Goal: Information Seeking & Learning: Learn about a topic

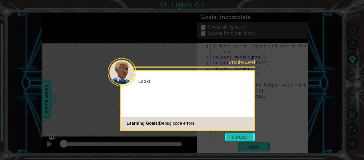
click at [243, 136] on button "Start" at bounding box center [240, 137] width 30 height 9
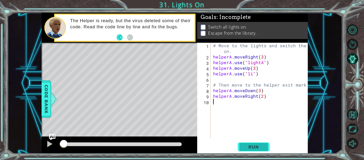
click at [246, 143] on button "Run" at bounding box center [254, 146] width 32 height 11
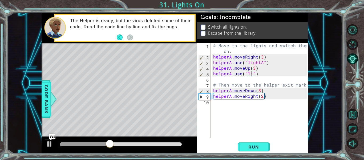
click at [251, 75] on div "# Move to the lights and switch them on. helperA . moveRight ( 3 ) helperA . us…" at bounding box center [260, 99] width 97 height 112
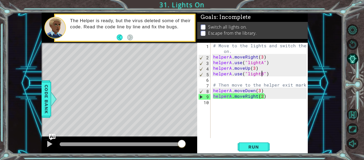
click at [271, 98] on div "# Move to the lights and switch them on. helperA . moveRight ( 3 ) helperA . us…" at bounding box center [260, 99] width 97 height 112
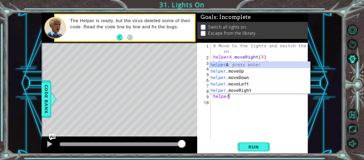
scroll to position [0, 0]
type textarea "h"
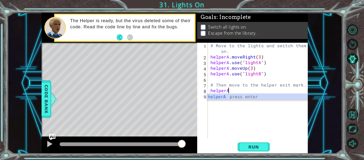
type textarea "h"
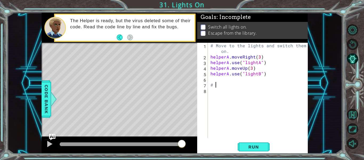
type textarea "#"
type textarea "helperA.use("lightB")"
click at [259, 142] on button "Run" at bounding box center [254, 146] width 32 height 11
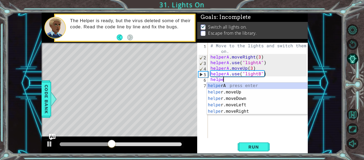
scroll to position [0, 1]
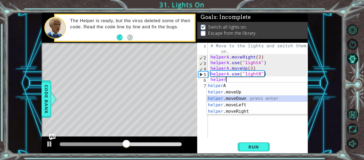
click at [233, 98] on div "helper A press enter helper .moveUp press enter helper .moveDown press enter he…" at bounding box center [257, 104] width 101 height 45
type textarea "helper.moveDown(1)"
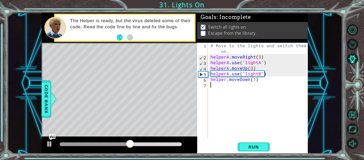
click at [218, 88] on div "# Move to the lights and switch them on. helperA . moveRight ( 3 ) helperA . us…" at bounding box center [260, 99] width 100 height 112
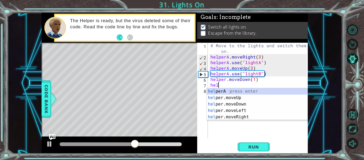
scroll to position [0, 0]
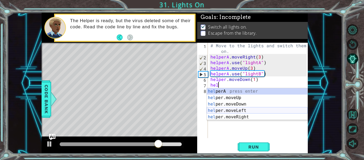
click at [243, 111] on div "hel perA press enter hel per.moveUp press enter hel per.moveDown press enter he…" at bounding box center [257, 110] width 101 height 45
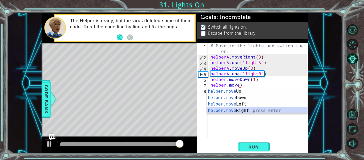
click at [255, 111] on div "helper.move Up press enter helper.move Down press enter helper.move Left press …" at bounding box center [257, 107] width 101 height 38
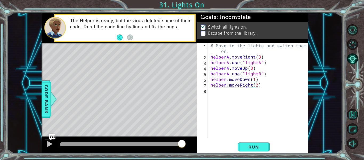
scroll to position [0, 3]
type textarea "helper.moveRight(2)"
click at [263, 147] on span "Run" at bounding box center [253, 146] width 21 height 5
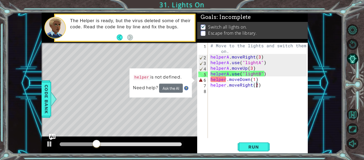
click at [235, 95] on div "# Move to the lights and switch them on. helperA . moveRight ( 3 ) helperA . us…" at bounding box center [260, 99] width 100 height 112
click at [283, 81] on div "# Move to the lights and switch them on. helperA . moveRight ( 3 ) helperA . us…" at bounding box center [260, 99] width 100 height 112
click at [226, 80] on div "# Move to the lights and switch them on. helperA . moveRight ( 3 ) helperA . us…" at bounding box center [260, 99] width 100 height 112
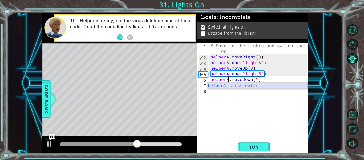
click at [227, 87] on div "helperA press enter" at bounding box center [257, 91] width 101 height 19
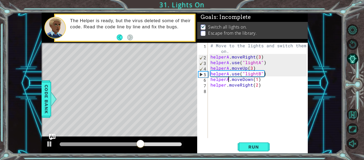
click at [226, 85] on div "# Move to the lights and switch them on. helperA . moveRight ( 3 ) helperA . us…" at bounding box center [260, 99] width 100 height 112
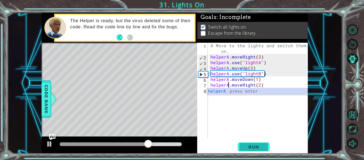
type textarea "helperA.moveRight(2)"
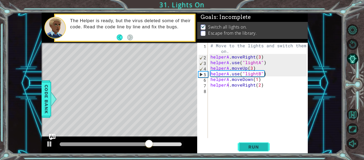
click at [262, 146] on span "Run" at bounding box center [253, 146] width 21 height 5
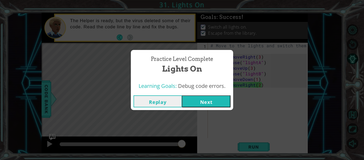
click at [213, 99] on button "Next" at bounding box center [206, 101] width 49 height 12
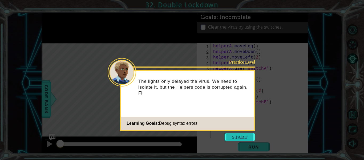
click at [237, 135] on button "Start" at bounding box center [240, 137] width 30 height 9
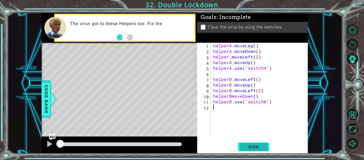
click at [252, 146] on span "Run" at bounding box center [253, 146] width 21 height 5
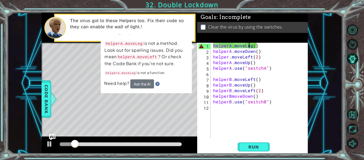
click at [250, 45] on div "helperA . moveLeg ( ) helperA . moveDown ( ) helper . moveLeft ( 2 ) helperA . …" at bounding box center [260, 96] width 97 height 106
click at [252, 47] on div "helperA . moveLeg ( ) helperA . moveDown ( ) helper . moveLeft ( 2 ) helperA . …" at bounding box center [260, 96] width 97 height 106
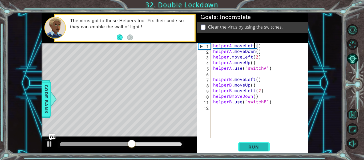
click at [246, 147] on span "Run" at bounding box center [253, 146] width 21 height 5
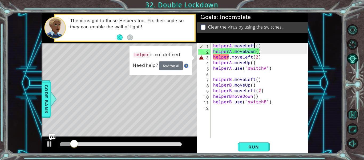
click at [228, 57] on div "helperA . moveLeft ( ) helperA . moveDown ( ) helper . moveLeft ( 2 ) helperA .…" at bounding box center [260, 96] width 97 height 106
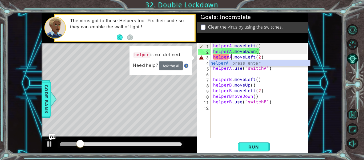
scroll to position [0, 1]
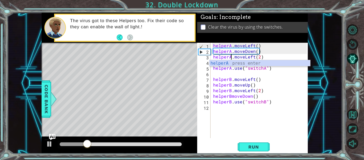
click at [259, 153] on div "helperA.moveLeft(2) 1 2 3 4 5 6 7 8 9 10 11 12 helperA . moveLeft ( ) helperA .…" at bounding box center [252, 98] width 111 height 111
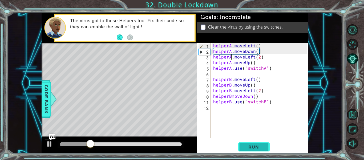
click at [259, 150] on button "Run" at bounding box center [254, 146] width 32 height 11
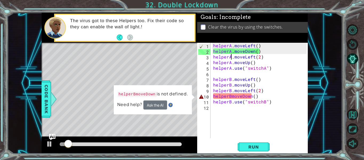
click at [231, 95] on div "helperA . moveLeft ( ) helperA . moveDown ( ) helperA . moveLeft ( 2 ) helperA …" at bounding box center [260, 96] width 97 height 106
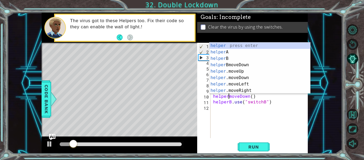
type textarea "helper.moveDown()"
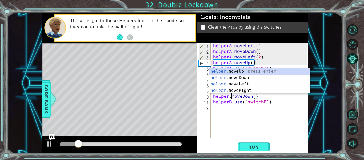
click at [268, 130] on div "helperA . moveLeft ( ) helperA . moveDown ( ) helperA . moveLeft ( 2 ) helperA …" at bounding box center [260, 96] width 97 height 106
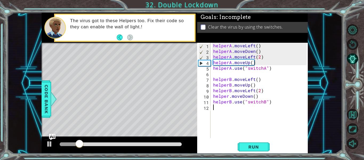
scroll to position [0, 0]
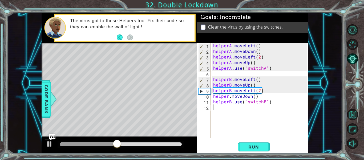
click at [319, 110] on div "1 ההההההההההההההההההההההההההההההההההההההההההההההההההההההההההההההההההההההההההההה…" at bounding box center [174, 83] width 335 height 141
click at [266, 92] on div "helperA . moveLeft ( ) helperA . moveDown ( ) helperA . moveLeft ( 2 ) helperA …" at bounding box center [260, 96] width 97 height 106
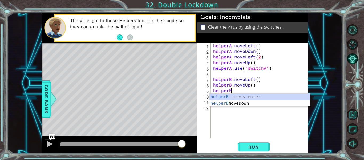
scroll to position [0, 1]
click at [244, 102] on div "helperB press enter helperB moveDown press enter" at bounding box center [260, 107] width 101 height 26
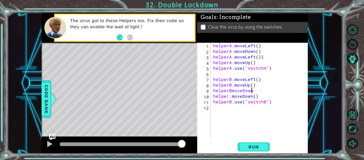
click at [259, 98] on div "helperA . moveLeft ( ) helperA . moveDown ( ) helperA . moveLeft ( 2 ) helperA …" at bounding box center [260, 96] width 97 height 106
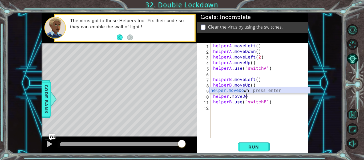
click at [274, 91] on div "helper.moveDo wn press enter" at bounding box center [260, 96] width 101 height 19
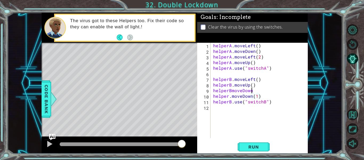
click at [263, 90] on div "helperA . moveLeft ( ) helperA . moveDown ( ) helperA . moveLeft ( 2 ) helperA …" at bounding box center [260, 96] width 97 height 106
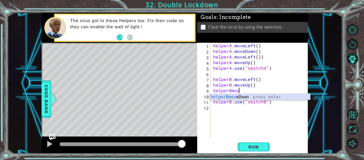
click at [259, 95] on div "helperBmov eDown press enter" at bounding box center [260, 103] width 101 height 19
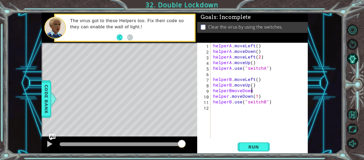
click at [232, 90] on div "helperA . moveLeft ( ) helperA . moveDown ( ) helperA . moveLeft ( 2 ) helperA …" at bounding box center [260, 96] width 97 height 106
click at [264, 148] on span "Run" at bounding box center [253, 146] width 21 height 5
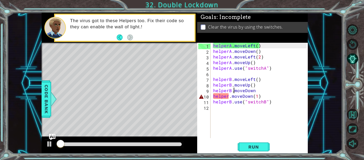
click at [270, 91] on div "helperA . moveLeft ( ) helperA . moveDown ( ) helperA . moveLeft ( 2 ) helperA …" at bounding box center [260, 96] width 97 height 106
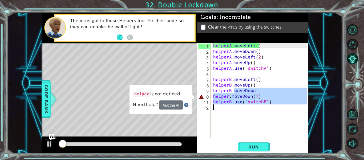
drag, startPoint x: 270, startPoint y: 91, endPoint x: 291, endPoint y: 110, distance: 27.6
click at [291, 110] on div "helperA . moveLeft ( ) helperA . moveDown ( ) helperA . moveLeft ( 2 ) helperA …" at bounding box center [260, 96] width 97 height 106
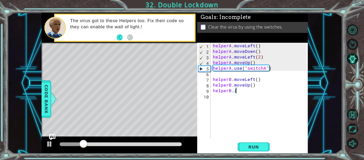
scroll to position [0, 1]
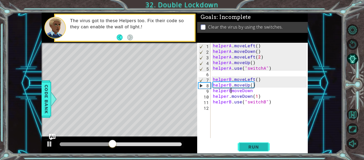
click at [247, 143] on button "Run" at bounding box center [254, 146] width 32 height 11
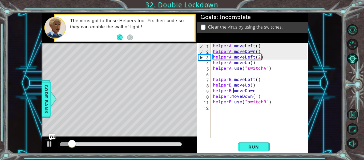
scroll to position [0, 1]
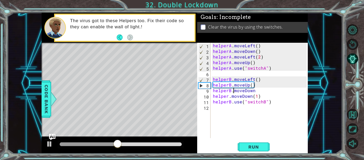
click at [267, 92] on div "helperA . moveLeft ( ) helperA . moveDown ( ) helperA . moveLeft ( 2 ) helperA …" at bounding box center [261, 96] width 98 height 106
click at [260, 148] on span "Run" at bounding box center [253, 146] width 21 height 5
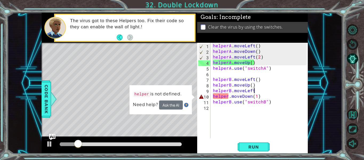
click at [228, 95] on div "helperA . moveLeft ( ) helperA . moveDown ( ) helperA . moveLeft ( 2 ) helperA …" at bounding box center [261, 96] width 98 height 106
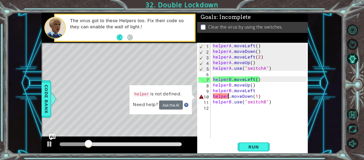
type textarea "helperB.moveDown(1)"
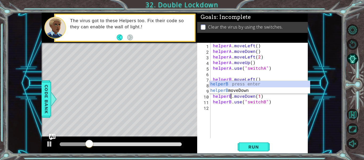
scroll to position [0, 1]
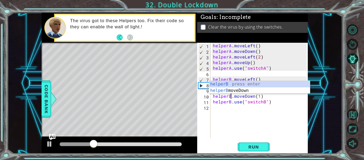
click at [234, 123] on div "helperA . moveLeft ( ) helperA . moveDown ( ) helperA . moveLeft ( 2 ) helperA …" at bounding box center [261, 96] width 98 height 106
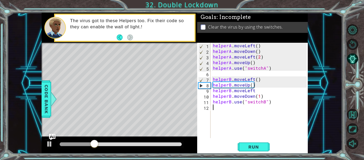
scroll to position [0, 0]
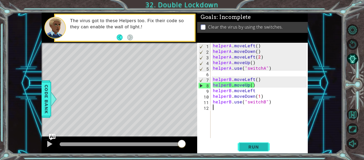
click at [260, 147] on span "Run" at bounding box center [253, 146] width 21 height 5
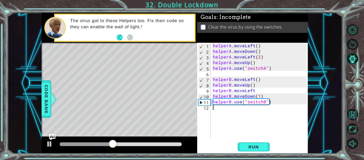
click at [261, 91] on div "helperA . moveLeft ( ) helperA . moveDown ( ) helperA . moveLeft ( 2 ) helperA …" at bounding box center [261, 96] width 98 height 106
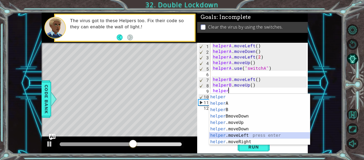
click at [246, 135] on div "helper press enter helper A press enter helper B press enter helper BmoveDown p…" at bounding box center [259, 126] width 101 height 64
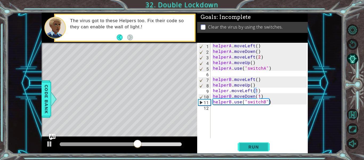
click at [250, 146] on span "Run" at bounding box center [253, 146] width 21 height 5
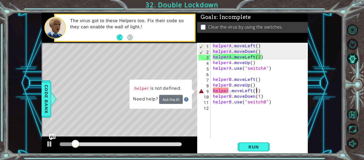
click at [229, 90] on div "helperA . moveLeft ( ) helperA . moveDown ( ) helperA . moveLeft ( 2 ) helperA …" at bounding box center [261, 96] width 98 height 106
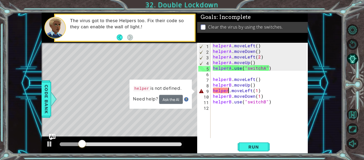
type textarea "helperB.moveLeft(1)"
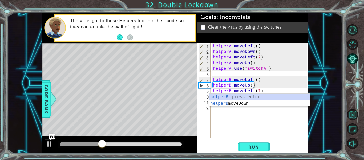
click at [248, 124] on div "helperA . moveLeft ( ) helperA . moveDown ( ) helperA . moveLeft ( 2 ) helperA …" at bounding box center [261, 96] width 98 height 106
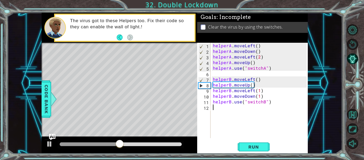
click at [250, 87] on div "helperA . moveLeft ( ) helperA . moveDown ( ) helperA . moveLeft ( 2 ) helperA …" at bounding box center [261, 96] width 98 height 106
click at [257, 146] on span "Run" at bounding box center [253, 146] width 21 height 5
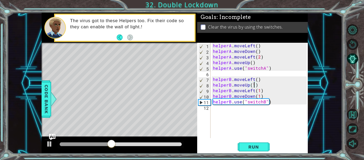
click at [258, 90] on div "helperA . moveLeft ( ) helperA . moveDown ( ) helperA . moveLeft ( 2 ) helperA …" at bounding box center [261, 96] width 98 height 106
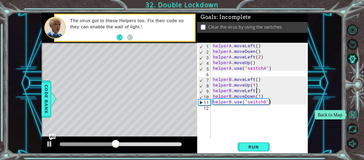
scroll to position [0, 3]
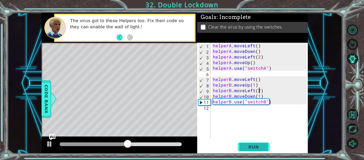
type textarea "helperB.moveLeft(2)"
click at [254, 147] on span "Run" at bounding box center [253, 146] width 21 height 5
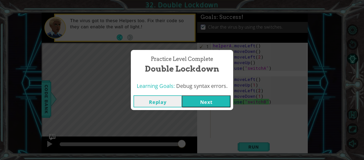
click at [214, 100] on button "Next" at bounding box center [206, 101] width 49 height 12
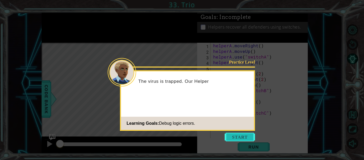
click at [242, 134] on button "Start" at bounding box center [240, 137] width 30 height 9
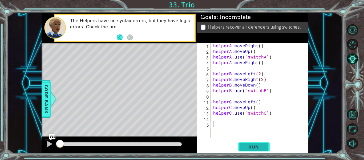
click at [260, 146] on span "Run" at bounding box center [253, 146] width 21 height 5
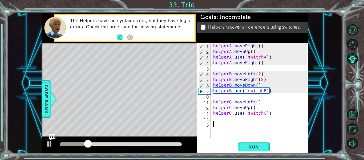
click at [213, 62] on div "helperA . moveRight ( ) helperA . moveUp ( ) helperA . use ( "switchA" ) helper…" at bounding box center [260, 96] width 97 height 106
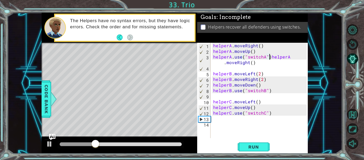
click at [212, 57] on div "helperA . moveRight ( ) helperA . moveUp ( ) helperA . use ( "switchA" ) helper…" at bounding box center [260, 96] width 97 height 106
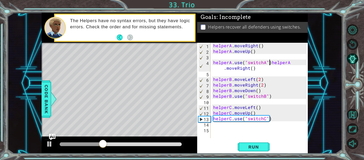
click at [269, 63] on div "helperA . moveRight ( ) helperA . moveUp ( ) helperA . use ( "switchA" ) helper…" at bounding box center [260, 96] width 97 height 106
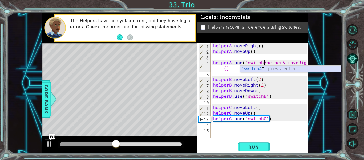
click at [296, 68] on div ""switchA " press enter" at bounding box center [290, 75] width 101 height 19
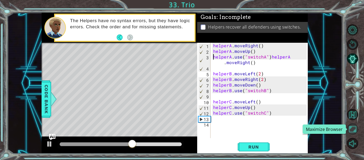
scroll to position [0, 3]
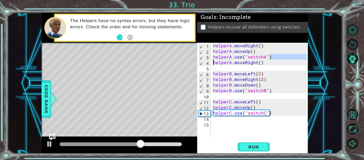
click at [276, 63] on div "helperA . moveRight ( ) helperA . moveUp ( ) helperA . use ( "switchA" ) helper…" at bounding box center [260, 96] width 97 height 106
click at [275, 56] on div "helperA . moveRight ( ) helperA . moveUp ( ) helperA . use ( "switchA" ) helper…" at bounding box center [260, 96] width 97 height 106
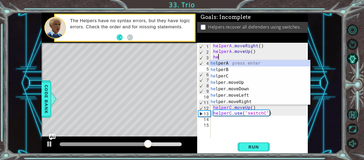
scroll to position [0, 0]
type textarea "h"
click at [259, 62] on div "hel perA press enter hel perB press enter hel perC press enter hel per.moveUp p…" at bounding box center [260, 89] width 101 height 58
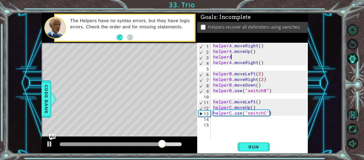
click at [241, 54] on div "helperA . moveRight ( ) helperA . moveUp ( ) helperA helperA . moveRight ( ) he…" at bounding box center [260, 96] width 97 height 106
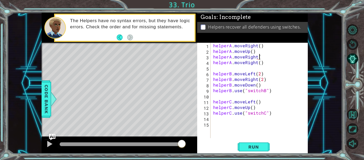
scroll to position [0, 3]
click at [265, 61] on div "helperA . moveRight ( ) helperA . moveUp ( ) helperA . moveRight ( ) helperA . …" at bounding box center [260, 96] width 97 height 106
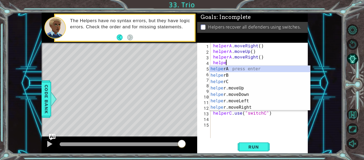
scroll to position [0, 1]
click at [240, 68] on div "helpe rA press enter helpe rB press enter helpe rC press enter helpe r.moveUp p…" at bounding box center [260, 95] width 101 height 58
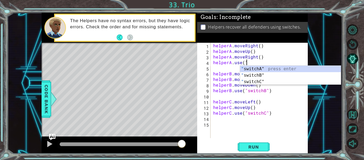
scroll to position [0, 2]
click at [257, 70] on div "" switchA" press enter " switchB" press enter " switchC" press enter" at bounding box center [290, 82] width 101 height 32
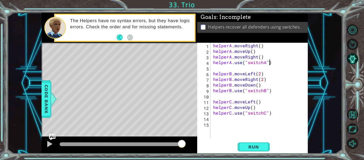
scroll to position [0, 3]
click at [260, 145] on span "Run" at bounding box center [253, 146] width 21 height 5
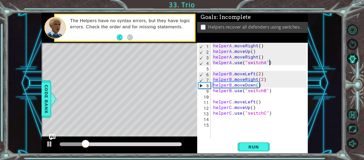
click at [271, 80] on div "helperA . moveRight ( ) helperA . moveUp ( ) helperA . moveRight ( ) helperA . …" at bounding box center [260, 96] width 97 height 106
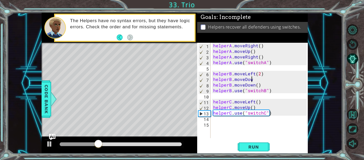
scroll to position [0, 2]
click at [263, 86] on div "helperA . moveRight ( ) helperA . moveUp ( ) helperA . moveRight ( ) helperA . …" at bounding box center [260, 96] width 97 height 106
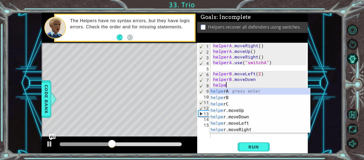
scroll to position [0, 0]
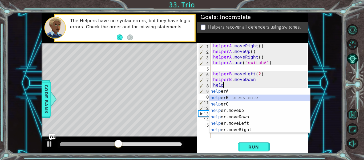
click at [239, 97] on div "help erA press enter help [PERSON_NAME] press enter help erC press enter help e…" at bounding box center [260, 117] width 101 height 58
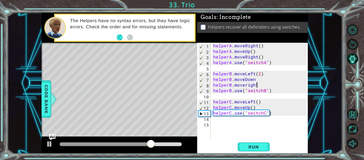
scroll to position [0, 3]
type textarea "helperB.moveright(2)"
click at [253, 144] on span "Run" at bounding box center [253, 146] width 21 height 5
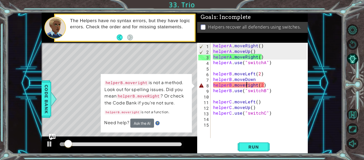
click at [246, 85] on div "helperA . moveRight ( ) helperA . moveUp ( ) helperA . moveRight ( ) helperA . …" at bounding box center [260, 96] width 97 height 106
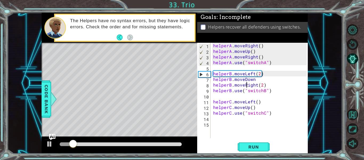
scroll to position [0, 2]
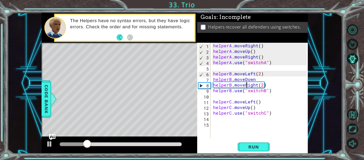
click at [275, 77] on div "helperA . moveRight ( ) helperA . moveUp ( ) helperA . moveRight ( ) helperA . …" at bounding box center [260, 96] width 97 height 106
click at [261, 145] on span "Run" at bounding box center [253, 146] width 21 height 5
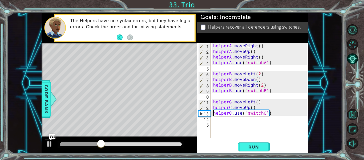
click at [213, 111] on div "helperA . moveRight ( ) helperA . moveUp ( ) helperA . moveRight ( ) helperA . …" at bounding box center [260, 96] width 97 height 106
type textarea "helperC.use("switchC")"
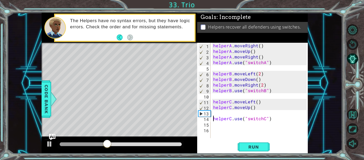
click at [224, 112] on div "helperA . moveRight ( ) helperA . moveUp ( ) helperA . moveRight ( ) helperA . …" at bounding box center [260, 96] width 97 height 106
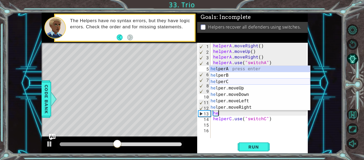
click at [224, 82] on div "he lperA press enter he lperB press enter he lperC press enter he lper.moveUp p…" at bounding box center [260, 95] width 101 height 58
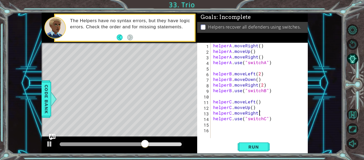
scroll to position [0, 3]
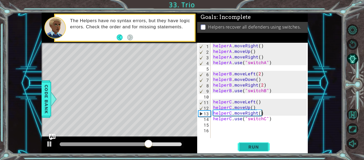
type textarea "helperC.moveRight()"
click at [265, 146] on button "Run" at bounding box center [254, 146] width 32 height 11
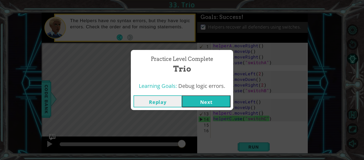
click at [187, 100] on button "Next" at bounding box center [206, 101] width 49 height 12
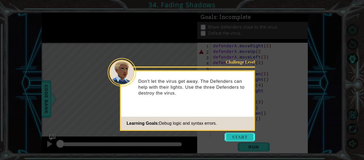
click at [241, 136] on button "Start" at bounding box center [240, 137] width 30 height 9
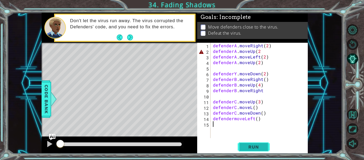
click at [246, 145] on span "Run" at bounding box center [253, 146] width 21 height 5
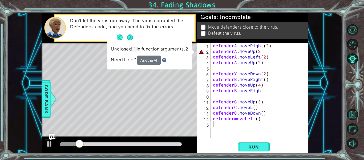
click at [278, 54] on div "defenderA . moveRight ( 2 ) defenderA . moveUp ( 2 defenderA . moveLeft ( 2 ) d…" at bounding box center [261, 96] width 98 height 106
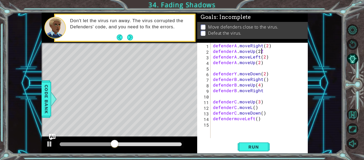
scroll to position [0, 3]
type textarea "defenderA.moveUp(2)"
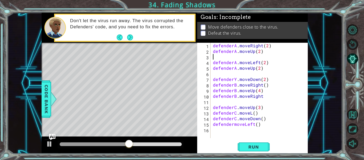
type textarea "\"
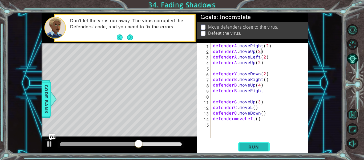
click at [261, 152] on button "Run" at bounding box center [254, 146] width 32 height 11
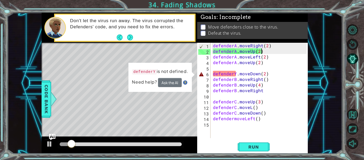
click at [236, 75] on div "defenderA . moveRight ( 2 ) defenderA . moveUp ( 2 ) defenderA . moveLeft ( 2 )…" at bounding box center [261, 96] width 98 height 106
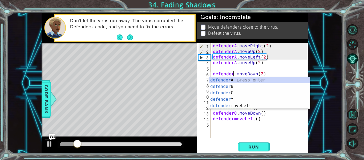
type textarea "defenderB.moveDown(2)"
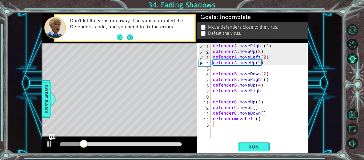
click at [235, 134] on div "defenderA . moveRight ( 2 ) defenderA . moveUp ( 2 ) defenderA . moveLeft ( 2 )…" at bounding box center [261, 96] width 98 height 106
click at [287, 64] on div "defenderA . moveRight ( 2 ) defenderA . moveUp ( 2 ) defenderA . moveLeft ( 2 )…" at bounding box center [261, 96] width 98 height 106
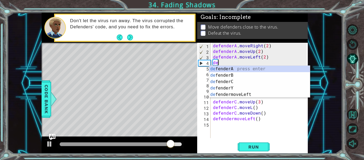
type textarea "d"
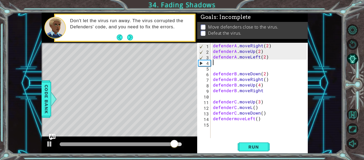
type textarea "defenderA.moveLeft(2)"
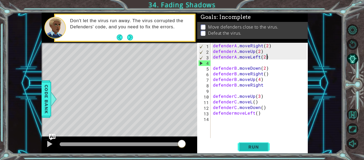
click at [260, 147] on span "Run" at bounding box center [253, 146] width 21 height 5
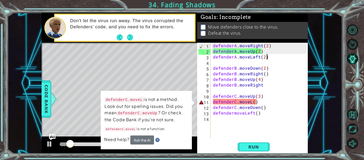
click at [250, 101] on div "defenderA . moveRight ( 2 ) defenderA . moveUp ( 2 ) defenderA . moveLeft ( 2 )…" at bounding box center [261, 96] width 98 height 106
click at [251, 100] on div "defenderA . moveRight ( 2 ) defenderA . moveUp ( 2 ) defenderA . moveLeft ( 2 )…" at bounding box center [261, 96] width 98 height 106
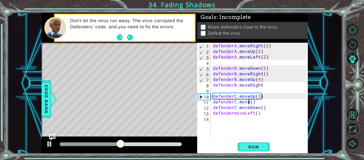
click at [263, 84] on div "defenderA . moveRight ( 2 ) defenderA . moveUp ( 2 ) defenderA . moveLeft ( 2 )…" at bounding box center [261, 96] width 98 height 106
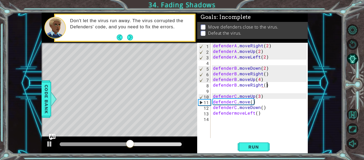
scroll to position [0, 3]
click at [259, 102] on div "defenderA . moveRight ( 2 ) defenderA . moveUp ( 2 ) defenderA . moveLeft ( 2 )…" at bounding box center [261, 96] width 98 height 106
click at [248, 101] on div "defenderA . moveRight ( 2 ) defenderA . moveUp ( 2 ) defenderA . moveLeft ( 2 )…" at bounding box center [261, 96] width 98 height 106
type textarea "defenderC.moveLeft()"
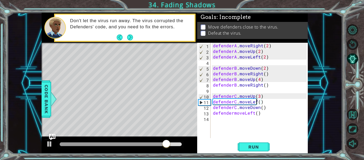
scroll to position [0, 3]
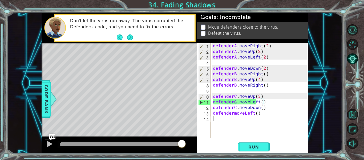
click at [239, 121] on div "defenderA . moveRight ( 2 ) defenderA . moveUp ( 2 ) defenderA . moveLeft ( 2 )…" at bounding box center [261, 96] width 98 height 106
click at [233, 112] on div "defenderA . moveRight ( 2 ) defenderA . moveUp ( 2 ) defenderA . moveLeft ( 2 )…" at bounding box center [261, 96] width 98 height 106
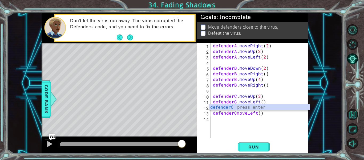
scroll to position [0, 2]
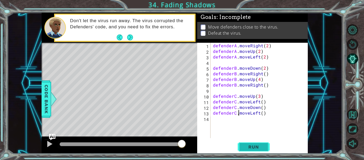
type textarea "defenderC.moveLeft()"
click at [263, 146] on span "Run" at bounding box center [253, 146] width 21 height 5
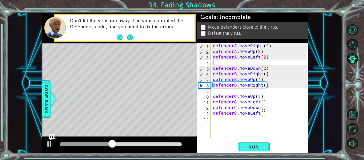
click at [218, 61] on div "defenderA . moveRight ( 2 ) defenderA . moveUp ( 2 ) defenderA . moveLeft ( 2 )…" at bounding box center [261, 96] width 98 height 106
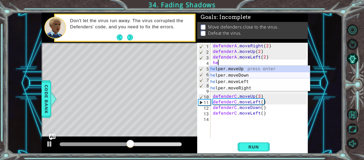
type textarea "h"
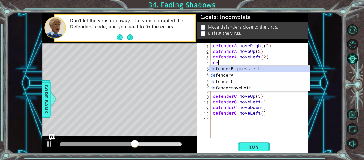
scroll to position [0, 0]
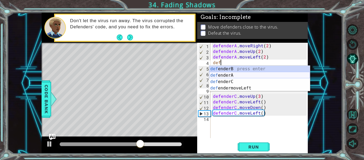
click at [251, 75] on div "def enderB press enter def enderA press enter def enderC press enter def enderm…" at bounding box center [259, 85] width 101 height 38
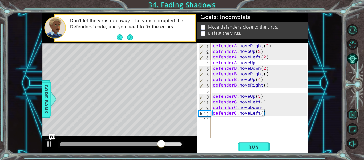
scroll to position [0, 2]
type textarea "defenderA.moveUp()"
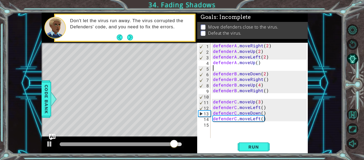
scroll to position [0, 0]
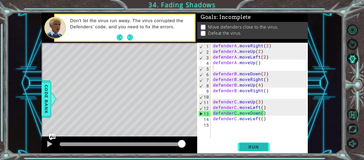
click at [254, 147] on span "Run" at bounding box center [253, 146] width 21 height 5
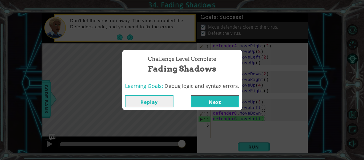
click at [217, 104] on button "Next" at bounding box center [215, 101] width 49 height 12
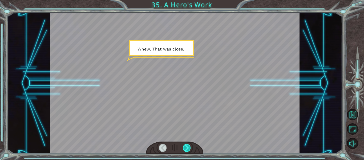
click at [184, 145] on div at bounding box center [187, 147] width 8 height 7
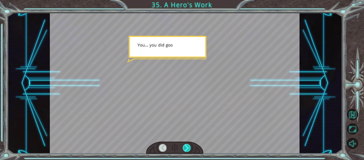
click at [184, 145] on div at bounding box center [187, 147] width 8 height 7
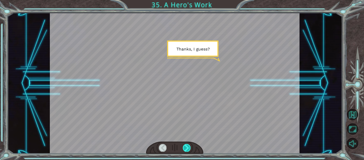
click at [184, 145] on div at bounding box center [187, 147] width 8 height 7
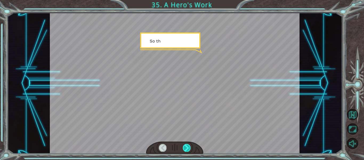
click at [184, 145] on div at bounding box center [187, 147] width 8 height 7
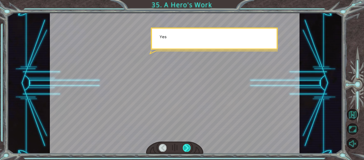
click at [184, 145] on div at bounding box center [187, 147] width 8 height 7
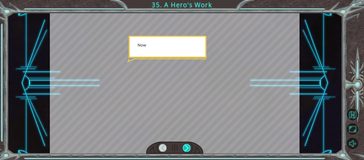
click at [184, 145] on div at bounding box center [187, 147] width 8 height 7
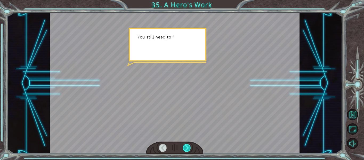
click at [184, 145] on div at bounding box center [187, 147] width 8 height 7
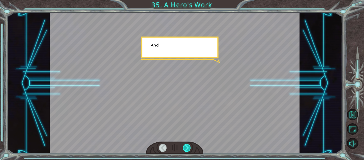
click at [184, 145] on div at bounding box center [187, 147] width 8 height 7
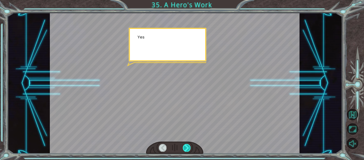
click at [184, 145] on div at bounding box center [187, 147] width 8 height 7
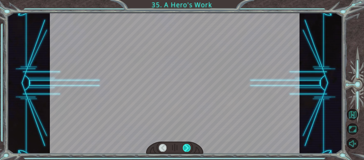
click at [184, 145] on div at bounding box center [187, 147] width 8 height 7
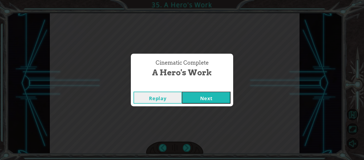
click at [214, 104] on div "Replay Next" at bounding box center [182, 97] width 102 height 17
click at [211, 97] on button "Next" at bounding box center [206, 97] width 49 height 12
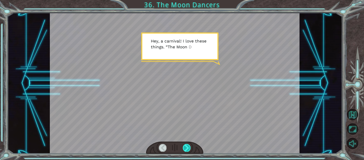
click at [186, 145] on div at bounding box center [187, 147] width 8 height 7
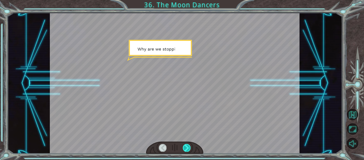
click at [186, 145] on div at bounding box center [187, 147] width 8 height 7
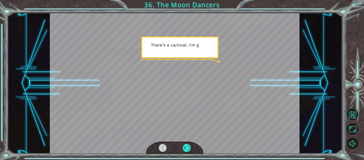
click at [186, 145] on div at bounding box center [187, 147] width 8 height 7
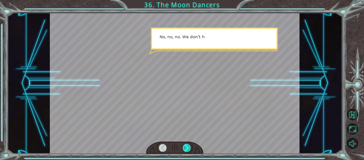
click at [186, 145] on div at bounding box center [187, 147] width 8 height 7
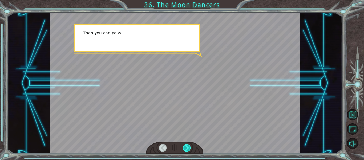
click at [186, 145] on div at bounding box center [187, 147] width 8 height 7
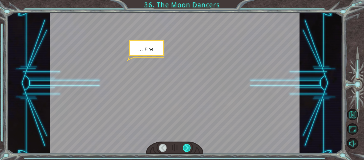
click at [186, 145] on div at bounding box center [187, 147] width 8 height 7
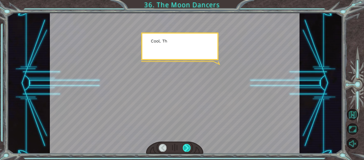
click at [186, 145] on div at bounding box center [187, 147] width 8 height 7
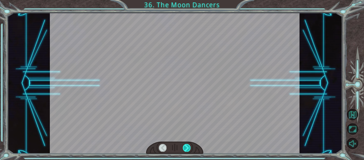
click at [186, 145] on div at bounding box center [187, 147] width 8 height 7
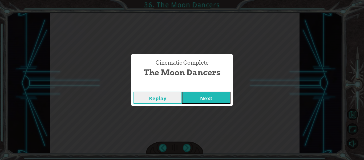
click at [198, 97] on button "Next" at bounding box center [206, 97] width 49 height 12
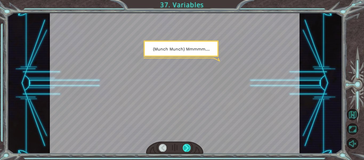
click at [188, 145] on div at bounding box center [187, 147] width 8 height 7
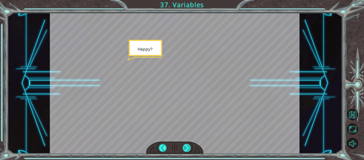
click at [188, 149] on div at bounding box center [187, 147] width 8 height 7
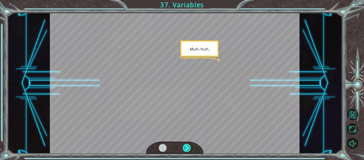
click at [188, 149] on div at bounding box center [187, 147] width 8 height 7
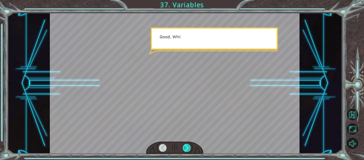
click at [188, 149] on div at bounding box center [187, 147] width 8 height 7
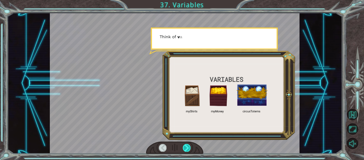
click at [187, 149] on div at bounding box center [187, 147] width 8 height 7
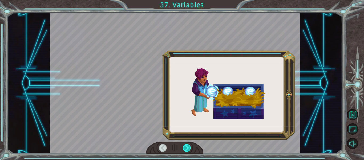
click at [187, 149] on div at bounding box center [187, 147] width 8 height 7
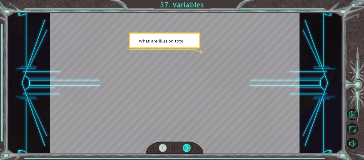
click at [187, 149] on div at bounding box center [187, 147] width 8 height 7
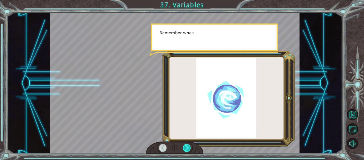
click at [187, 149] on div at bounding box center [187, 147] width 8 height 7
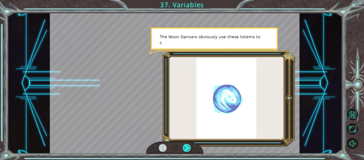
click at [187, 149] on div at bounding box center [187, 147] width 8 height 7
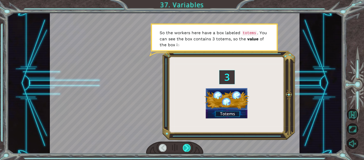
click at [187, 149] on div at bounding box center [187, 147] width 8 height 7
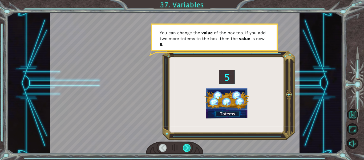
click at [187, 149] on div at bounding box center [187, 147] width 8 height 7
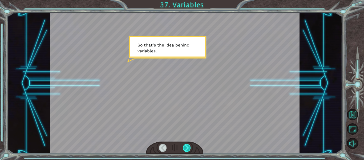
click at [187, 149] on div at bounding box center [187, 147] width 8 height 7
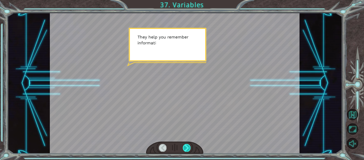
click at [186, 149] on div at bounding box center [187, 147] width 8 height 7
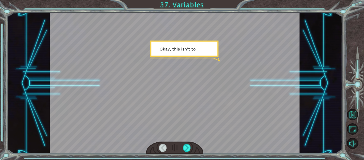
click at [186, 152] on div at bounding box center [175, 147] width 58 height 13
drag, startPoint x: 186, startPoint y: 152, endPoint x: 188, endPoint y: 145, distance: 7.5
click at [188, 145] on div at bounding box center [187, 147] width 8 height 7
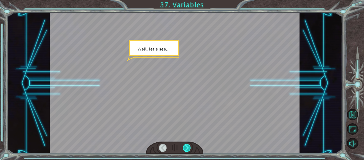
click at [188, 145] on div at bounding box center [187, 147] width 8 height 7
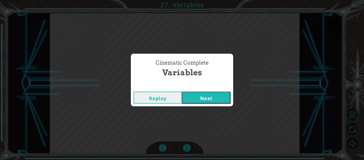
click at [206, 98] on button "Next" at bounding box center [206, 97] width 49 height 12
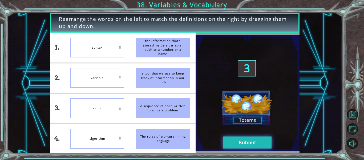
click at [240, 143] on button "Submit" at bounding box center [247, 142] width 49 height 12
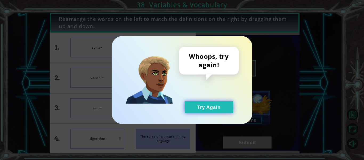
click at [215, 110] on button "Try Again" at bounding box center [209, 107] width 49 height 12
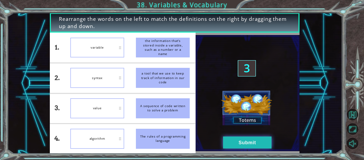
click at [231, 139] on button "Submit" at bounding box center [247, 142] width 49 height 12
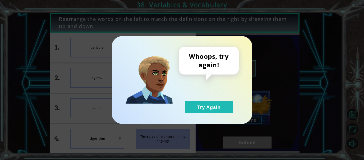
click at [198, 99] on div "Whoops, try again! Try Again" at bounding box center [209, 80] width 60 height 66
click at [199, 105] on button "Try Again" at bounding box center [209, 107] width 49 height 12
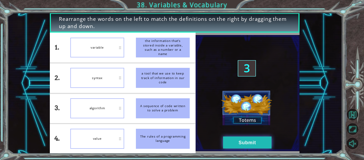
click at [241, 145] on button "Submit" at bounding box center [247, 142] width 49 height 12
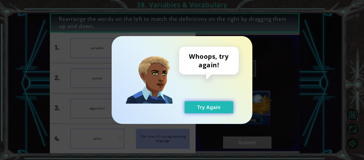
click at [207, 101] on button "Try Again" at bounding box center [209, 107] width 49 height 12
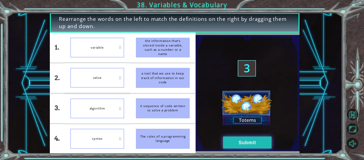
click at [239, 140] on button "Submit" at bounding box center [247, 142] width 49 height 12
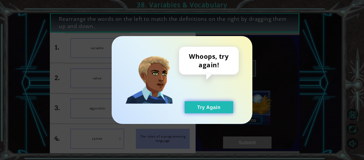
click at [209, 106] on button "Try Again" at bounding box center [209, 107] width 49 height 12
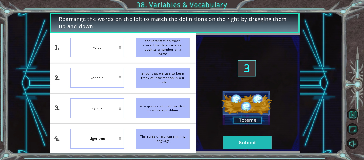
click at [115, 76] on div "variable" at bounding box center [97, 78] width 54 height 20
click at [259, 148] on button "Submit" at bounding box center [247, 142] width 49 height 12
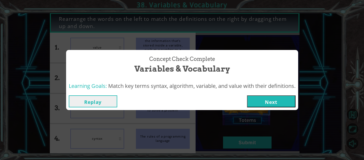
click at [278, 102] on button "Next" at bounding box center [271, 101] width 49 height 12
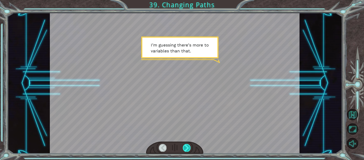
click at [187, 151] on div at bounding box center [187, 147] width 8 height 7
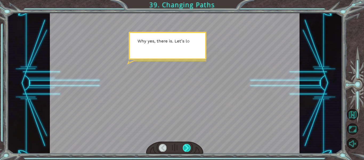
click at [187, 151] on div at bounding box center [187, 147] width 8 height 7
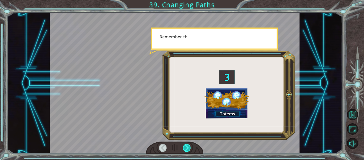
click at [187, 151] on div at bounding box center [187, 147] width 8 height 7
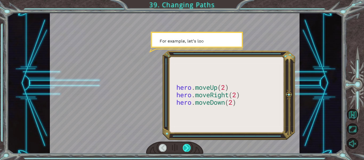
click at [187, 151] on div at bounding box center [187, 147] width 8 height 7
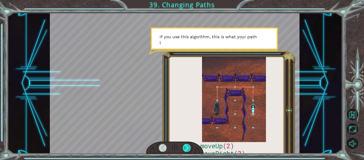
click at [187, 151] on div at bounding box center [187, 147] width 8 height 7
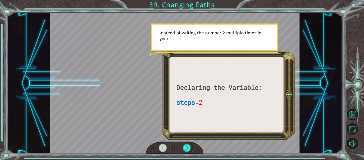
click at [186, 151] on div at bounding box center [175, 147] width 58 height 13
click at [187, 149] on div at bounding box center [187, 147] width 8 height 7
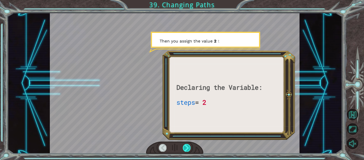
click at [187, 149] on div at bounding box center [187, 147] width 8 height 7
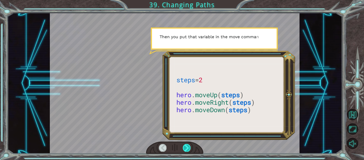
click at [187, 149] on div at bounding box center [187, 147] width 8 height 7
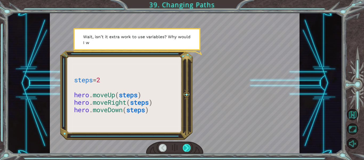
click at [187, 149] on div at bounding box center [187, 147] width 8 height 7
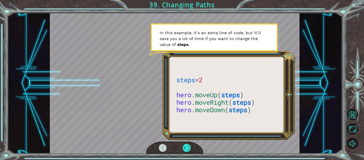
click at [187, 149] on div at bounding box center [187, 147] width 8 height 7
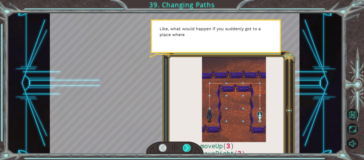
click at [187, 149] on div at bounding box center [187, 147] width 8 height 7
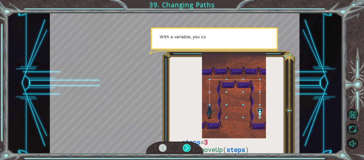
click at [187, 149] on div at bounding box center [187, 147] width 8 height 7
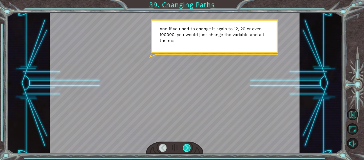
click at [187, 149] on div at bounding box center [187, 147] width 8 height 7
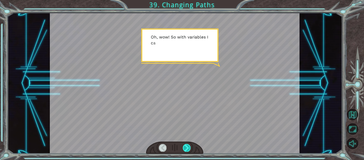
click at [187, 149] on div at bounding box center [187, 147] width 8 height 7
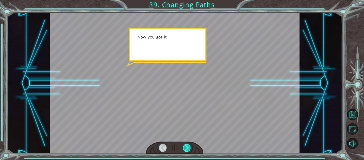
click at [187, 149] on div at bounding box center [187, 147] width 8 height 7
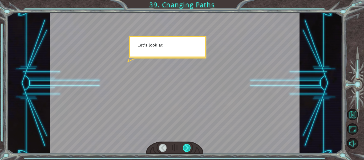
click at [187, 149] on div at bounding box center [187, 147] width 8 height 7
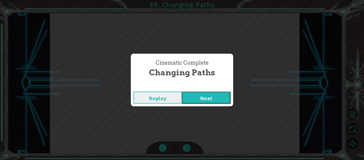
click at [193, 102] on button "Next" at bounding box center [206, 97] width 49 height 12
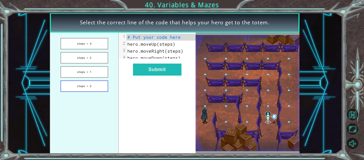
click at [104, 87] on button "steps = 3" at bounding box center [85, 85] width 48 height 11
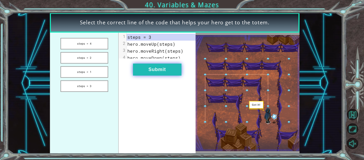
click at [167, 75] on button "Submit" at bounding box center [157, 69] width 49 height 12
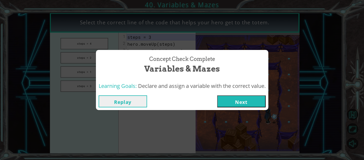
click at [234, 103] on button "Next" at bounding box center [241, 101] width 49 height 12
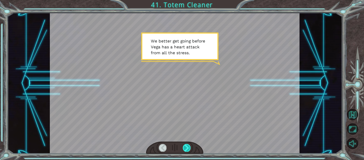
click at [188, 149] on div at bounding box center [187, 147] width 8 height 7
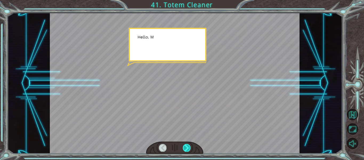
click at [188, 149] on div at bounding box center [187, 147] width 8 height 7
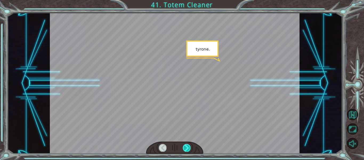
click at [188, 149] on div at bounding box center [187, 147] width 8 height 7
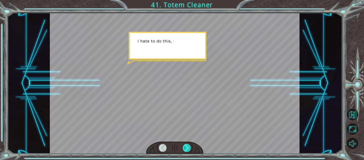
click at [187, 148] on div at bounding box center [187, 147] width 8 height 7
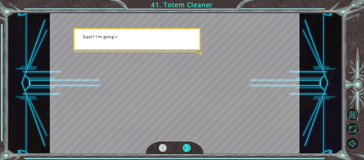
click at [187, 148] on div at bounding box center [187, 147] width 8 height 7
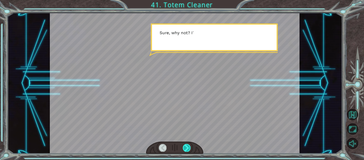
click at [187, 148] on div at bounding box center [187, 147] width 8 height 7
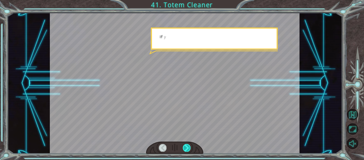
click at [187, 148] on div at bounding box center [187, 147] width 8 height 7
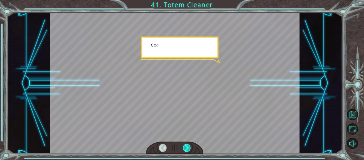
click at [187, 148] on div at bounding box center [187, 147] width 8 height 7
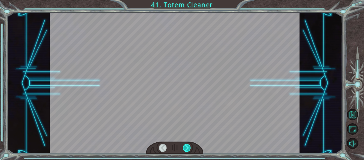
click at [187, 148] on div at bounding box center [187, 147] width 8 height 7
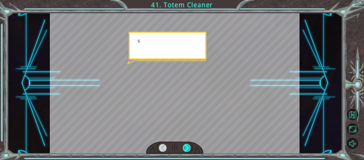
click at [187, 148] on div at bounding box center [187, 147] width 8 height 7
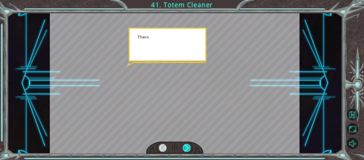
click at [188, 149] on div at bounding box center [187, 147] width 8 height 7
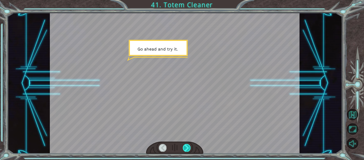
click at [188, 149] on div at bounding box center [187, 147] width 8 height 7
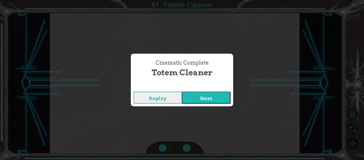
click at [198, 102] on button "Next" at bounding box center [206, 97] width 49 height 12
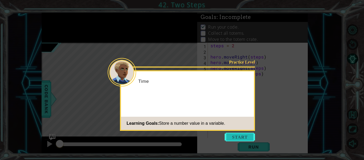
click at [232, 135] on button "Start" at bounding box center [240, 137] width 30 height 9
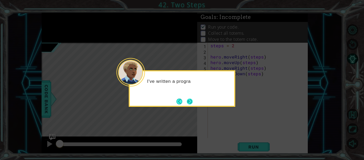
click at [188, 100] on button "Next" at bounding box center [190, 101] width 6 height 6
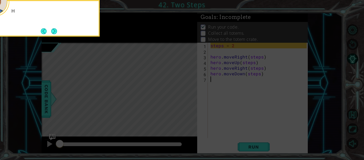
click at [188, 100] on icon at bounding box center [182, 24] width 364 height 272
click at [51, 31] on button "Next" at bounding box center [54, 31] width 6 height 6
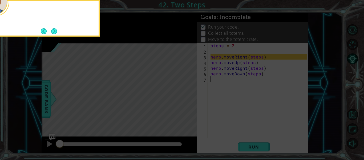
click at [50, 31] on footer at bounding box center [49, 31] width 16 height 8
click at [51, 31] on button "Next" at bounding box center [54, 31] width 7 height 7
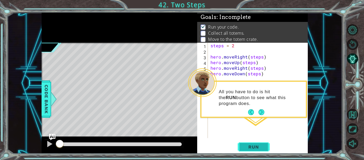
click at [247, 147] on span "Run" at bounding box center [253, 146] width 21 height 5
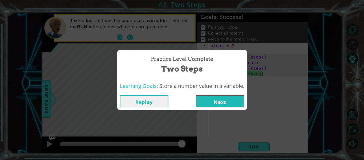
click at [225, 103] on button "Next" at bounding box center [220, 101] width 49 height 12
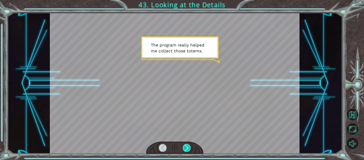
click at [187, 149] on div at bounding box center [187, 147] width 8 height 7
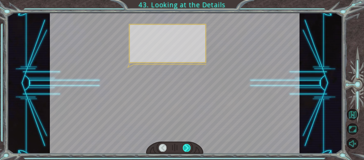
click at [187, 149] on div at bounding box center [187, 147] width 8 height 7
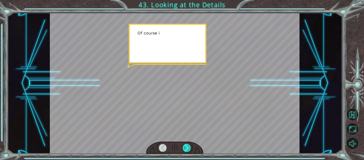
click at [187, 149] on div at bounding box center [187, 147] width 8 height 7
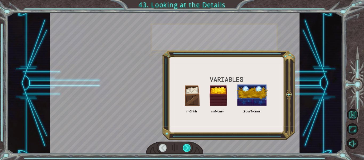
click at [187, 149] on div at bounding box center [187, 147] width 8 height 7
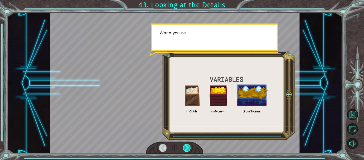
click at [187, 149] on div at bounding box center [187, 147] width 8 height 7
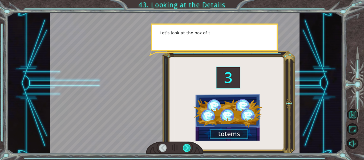
click at [187, 149] on div at bounding box center [187, 147] width 8 height 7
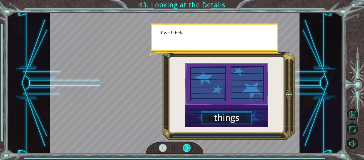
click at [187, 149] on div at bounding box center [187, 147] width 8 height 7
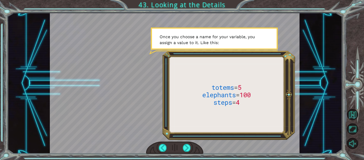
click at [187, 151] on div at bounding box center [175, 147] width 58 height 13
drag, startPoint x: 187, startPoint y: 151, endPoint x: 187, endPoint y: 147, distance: 4.5
click at [187, 147] on div at bounding box center [175, 147] width 58 height 13
click at [187, 147] on div at bounding box center [187, 147] width 8 height 7
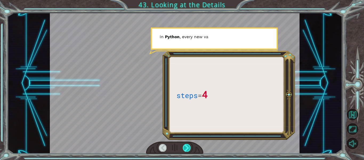
click at [187, 147] on div at bounding box center [187, 147] width 8 height 7
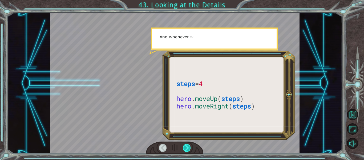
click at [187, 147] on div at bounding box center [187, 147] width 8 height 7
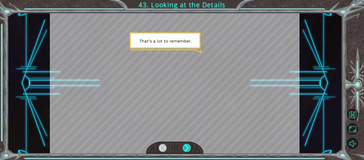
click at [187, 147] on div at bounding box center [187, 147] width 8 height 7
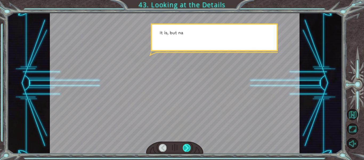
click at [187, 147] on div at bounding box center [187, 147] width 8 height 7
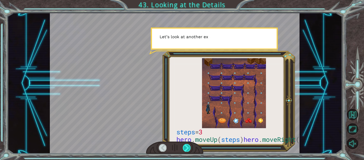
click at [187, 147] on div at bounding box center [187, 147] width 8 height 7
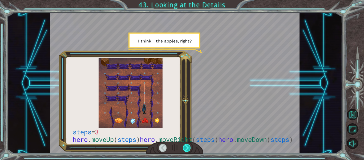
click at [187, 147] on div at bounding box center [187, 147] width 8 height 7
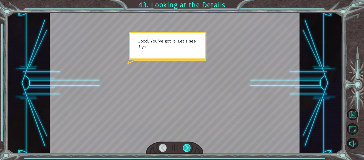
click at [187, 147] on div at bounding box center [187, 147] width 8 height 7
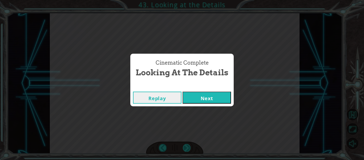
click at [187, 147] on div "Cinematic Complete Looking at the Details Replay Next" at bounding box center [182, 80] width 364 height 160
click at [215, 102] on button "Next" at bounding box center [207, 97] width 49 height 12
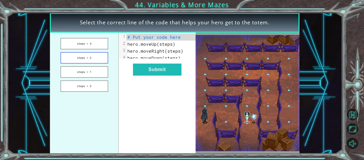
click at [93, 59] on button "steps = 2" at bounding box center [85, 57] width 48 height 11
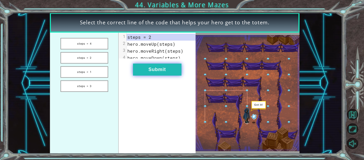
click at [155, 69] on button "Submit" at bounding box center [157, 69] width 49 height 12
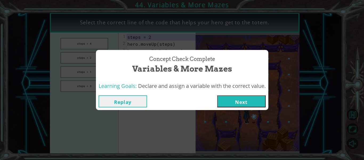
click at [226, 104] on button "Next" at bounding box center [241, 101] width 49 height 12
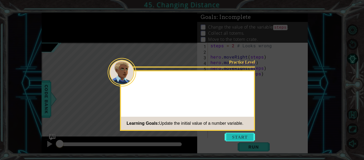
click at [242, 139] on button "Start" at bounding box center [240, 137] width 30 height 9
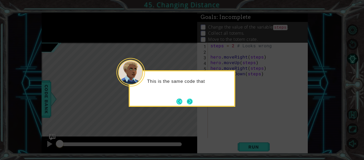
click at [190, 103] on button "Next" at bounding box center [190, 101] width 6 height 6
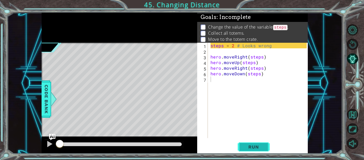
click at [260, 149] on span "Run" at bounding box center [253, 146] width 21 height 5
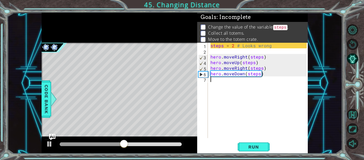
click at [262, 74] on div "steps = 2 # Looks wrong hero . moveRight ( steps ) hero . moveUp ( steps ) hero…" at bounding box center [260, 96] width 100 height 106
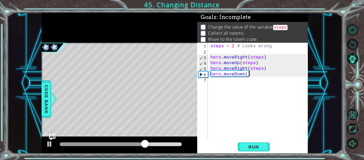
scroll to position [0, 2]
click at [243, 73] on div "steps = 2 # Looks wrong hero . moveRight ( steps ) hero . moveUp ( steps ) hero…" at bounding box center [260, 96] width 100 height 106
click at [244, 74] on div "steps = 2 # Looks wrong hero . moveRight ( steps ) hero . moveUp ( steps ) hero…" at bounding box center [260, 96] width 100 height 106
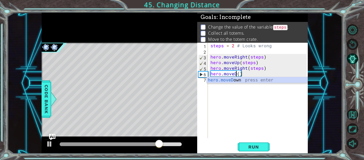
scroll to position [0, 2]
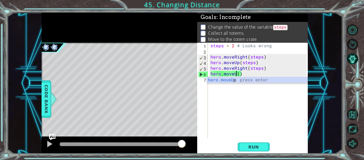
type textarea "hero.moveUp()"
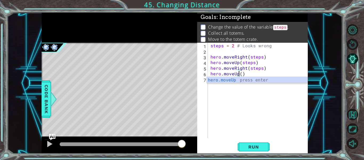
scroll to position [0, 2]
click at [287, 105] on div "steps = 2 # Looks wrong hero . moveRight ( steps ) hero . moveUp ( steps ) hero…" at bounding box center [260, 96] width 100 height 106
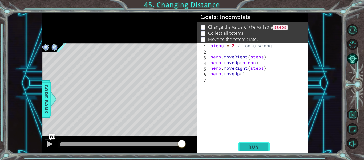
click at [250, 146] on span "Run" at bounding box center [253, 146] width 21 height 5
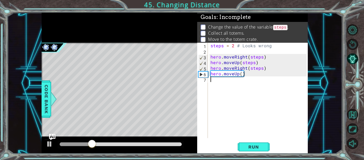
click at [221, 82] on div "steps = 2 # Looks wrong hero . moveRight ( steps ) hero . moveUp ( steps ) hero…" at bounding box center [260, 96] width 100 height 106
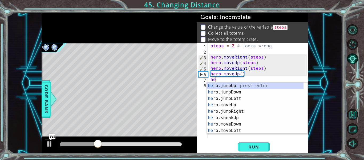
scroll to position [0, 0]
click at [251, 131] on div "her o.jumpUp press enter her o.jumpDown press enter her o.jumpLeft press enter …" at bounding box center [255, 114] width 97 height 64
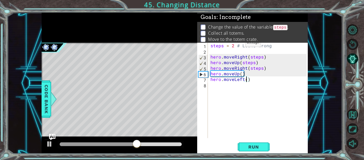
click at [234, 44] on div "steps = 2 # Looks wrong hero . moveRight ( steps ) hero . moveUp ( steps ) hero…" at bounding box center [260, 96] width 100 height 106
click at [246, 79] on div "steps = 3 # Looks wrong hero . moveRight ( steps ) hero . moveUp ( steps ) hero…" at bounding box center [260, 96] width 100 height 106
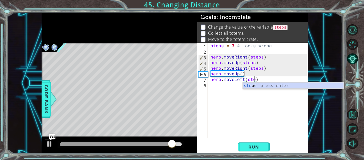
type textarea "hero.moveLeft(steps)"
click at [223, 85] on div "steps = 3 # Looks wrong hero . moveRight ( steps ) hero . moveUp ( steps ) hero…" at bounding box center [260, 96] width 100 height 106
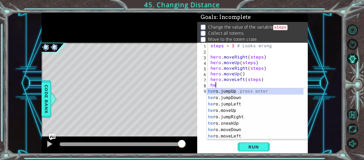
scroll to position [0, 0]
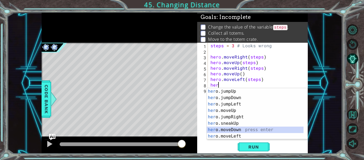
click at [247, 130] on div "her o.jumpUp press enter her o.jumpDown press enter her o.jumpLeft press enter …" at bounding box center [255, 120] width 97 height 64
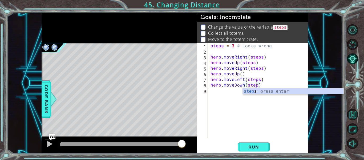
scroll to position [0, 3]
click at [264, 145] on span "Run" at bounding box center [253, 146] width 21 height 5
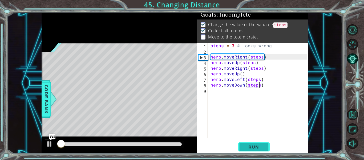
scroll to position [5, 0]
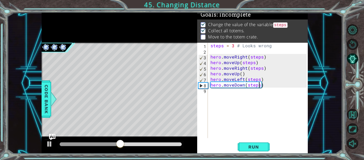
click at [268, 82] on div "steps = 3 # Looks wrong hero . moveRight ( steps ) hero . moveUp ( steps ) hero…" at bounding box center [260, 96] width 100 height 106
click at [250, 74] on div "steps = 3 # Looks wrong hero . moveRight ( steps ) hero . moveUp ( steps ) hero…" at bounding box center [260, 96] width 100 height 106
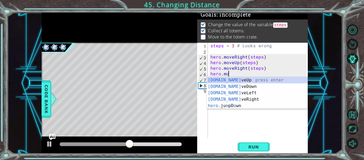
scroll to position [0, 0]
type textarea "h"
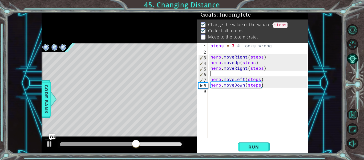
click at [261, 79] on div "steps = 3 # Looks wrong hero . moveRight ( steps ) hero . moveUp ( steps ) hero…" at bounding box center [260, 96] width 100 height 106
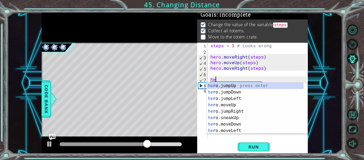
type textarea "h"
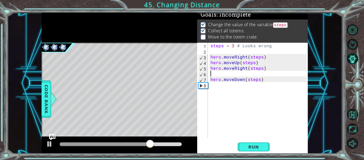
type textarea "hero.moveRight(steps)"
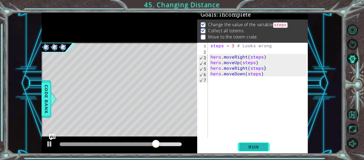
click at [259, 148] on span "Run" at bounding box center [253, 146] width 21 height 5
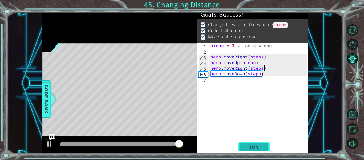
click at [253, 147] on span "Run" at bounding box center [253, 146] width 21 height 5
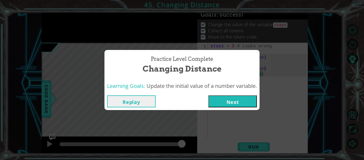
click at [254, 100] on button "Next" at bounding box center [232, 101] width 49 height 12
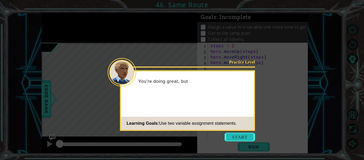
click at [239, 134] on button "Start" at bounding box center [240, 137] width 30 height 9
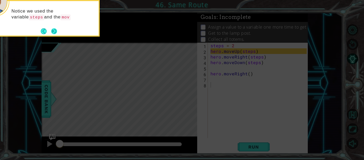
click at [55, 33] on button "Next" at bounding box center [54, 31] width 6 height 6
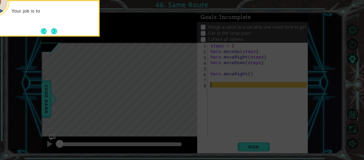
click at [55, 33] on button "Next" at bounding box center [54, 31] width 6 height 6
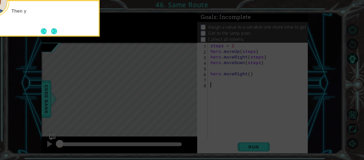
click at [55, 33] on button "Next" at bounding box center [54, 31] width 6 height 6
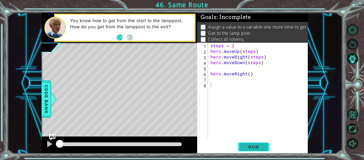
click at [262, 150] on button "Run" at bounding box center [254, 146] width 32 height 11
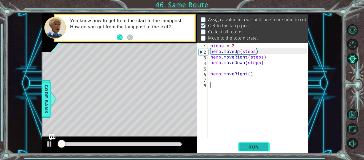
scroll to position [8, 0]
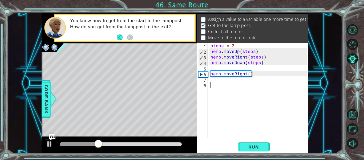
click at [223, 83] on div "steps = 2 hero . moveUp ( steps ) hero . moveRight ( steps ) hero . moveDown ( …" at bounding box center [260, 96] width 100 height 106
click at [215, 78] on div "steps = 2 hero . moveUp ( steps ) hero . moveRight ( steps ) hero . moveDown ( …" at bounding box center [260, 96] width 100 height 106
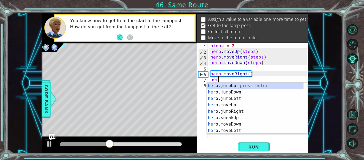
scroll to position [0, 0]
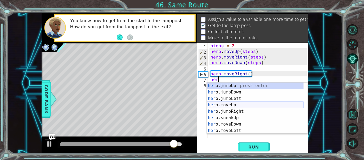
click at [239, 105] on div "her o.jumpUp press enter her o.jumpDown press enter her o.jumpLeft press enter …" at bounding box center [255, 114] width 97 height 64
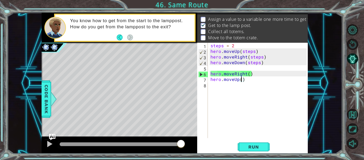
type textarea "hero.moveUp(3)"
click at [227, 83] on div "steps = 2 hero . moveUp ( steps ) hero . moveRight ( steps ) hero . moveDown ( …" at bounding box center [260, 96] width 100 height 106
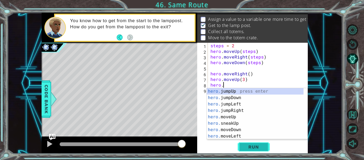
scroll to position [0, 1]
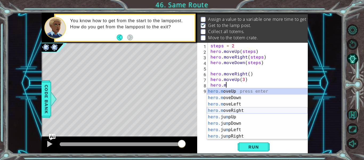
click at [240, 111] on div "hero.m oveUp press enter hero.m oveDown press enter hero.m oveLeft press enter …" at bounding box center [257, 120] width 101 height 64
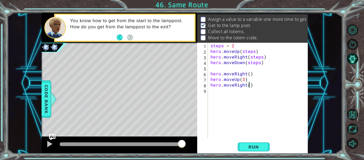
type textarea "hero.moveRight(3)"
click at [211, 91] on div "steps = 2 hero . moveUp ( steps ) hero . moveRight ( steps ) hero . moveDown ( …" at bounding box center [260, 96] width 100 height 106
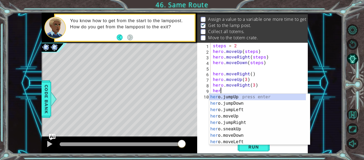
scroll to position [0, 0]
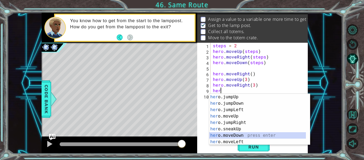
click at [245, 136] on div "her o.jumpUp press enter her o.jumpDown press enter her o.jumpLeft press enter …" at bounding box center [257, 126] width 97 height 64
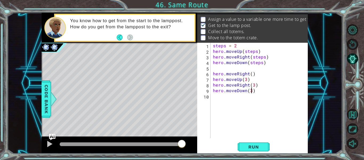
scroll to position [0, 2]
click at [263, 145] on span "Run" at bounding box center [253, 146] width 21 height 5
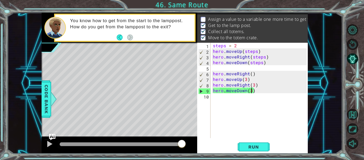
click at [254, 45] on div "steps = 2 hero . moveUp ( steps ) hero . moveRight ( steps ) hero . moveDown ( …" at bounding box center [261, 96] width 98 height 106
type textarea "steps = 3"
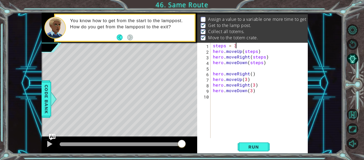
scroll to position [0, 0]
click at [255, 145] on span "Run" at bounding box center [253, 146] width 21 height 5
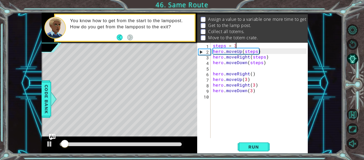
click at [274, 46] on div "steps = 3 hero . moveUp ( steps ) hero . moveRight ( steps ) hero . moveDown ( …" at bounding box center [261, 96] width 98 height 106
type textarea "steps = 2"
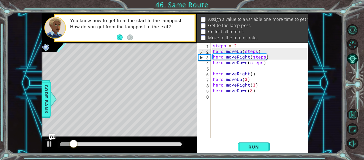
click at [233, 114] on div "steps = 2 hero . moveUp ( steps ) hero . moveRight ( steps ) hero . moveDown ( …" at bounding box center [261, 96] width 98 height 106
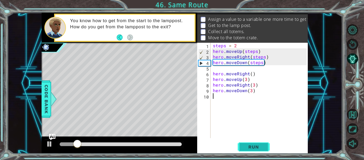
click at [246, 144] on span "Run" at bounding box center [253, 146] width 21 height 5
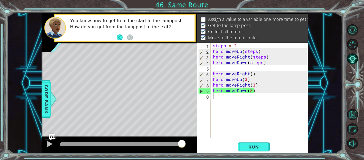
click at [256, 74] on div "steps = 2 hero . moveUp ( steps ) hero . moveRight ( steps ) hero . moveDown ( …" at bounding box center [261, 96] width 98 height 106
type textarea "hero.moveRight()"
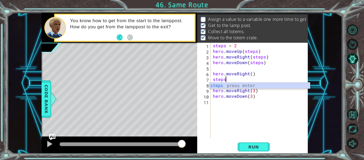
scroll to position [0, 1]
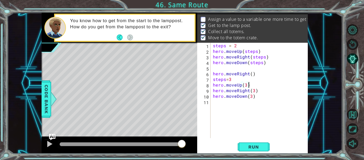
click at [248, 85] on div "steps = 2 hero . moveUp ( steps ) hero . moveRight ( steps ) hero . moveDown ( …" at bounding box center [261, 96] width 98 height 106
click at [246, 84] on div "steps = 2 hero . moveUp ( steps ) hero . moveRight ( steps ) hero . moveDown ( …" at bounding box center [261, 96] width 98 height 106
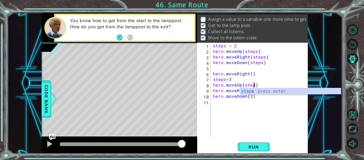
type textarea "hero.moveUp(steps)"
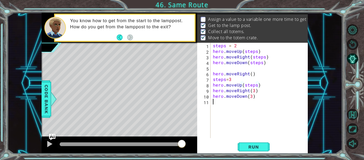
click at [257, 102] on div "steps = 2 hero . moveUp ( steps ) hero . moveRight ( steps ) hero . moveDown ( …" at bounding box center [261, 96] width 98 height 106
click at [254, 92] on div "steps = 2 hero . moveUp ( steps ) hero . moveRight ( steps ) hero . moveDown ( …" at bounding box center [261, 96] width 98 height 106
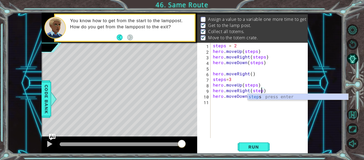
type textarea "hero.moveRight(steps)"
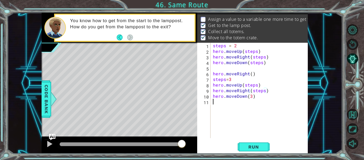
click at [260, 106] on div "steps = 2 hero . moveUp ( steps ) hero . moveRight ( steps ) hero . moveDown ( …" at bounding box center [261, 96] width 98 height 106
click at [251, 97] on div "steps = 2 hero . moveUp ( steps ) hero . moveRight ( steps ) hero . moveDown ( …" at bounding box center [261, 96] width 98 height 106
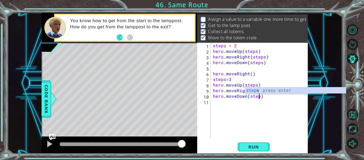
scroll to position [0, 3]
type textarea "hero.moveDown(steps)"
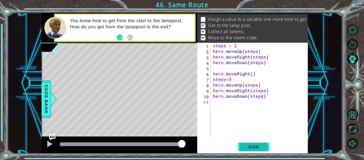
click at [251, 145] on span "Run" at bounding box center [253, 146] width 21 height 5
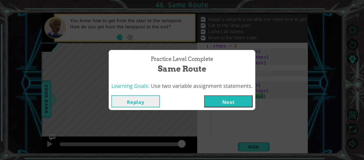
click at [222, 104] on button "Next" at bounding box center [228, 101] width 49 height 12
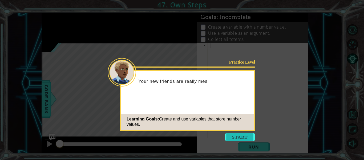
click at [241, 134] on button "Start" at bounding box center [240, 137] width 30 height 9
